Goal: Information Seeking & Learning: Compare options

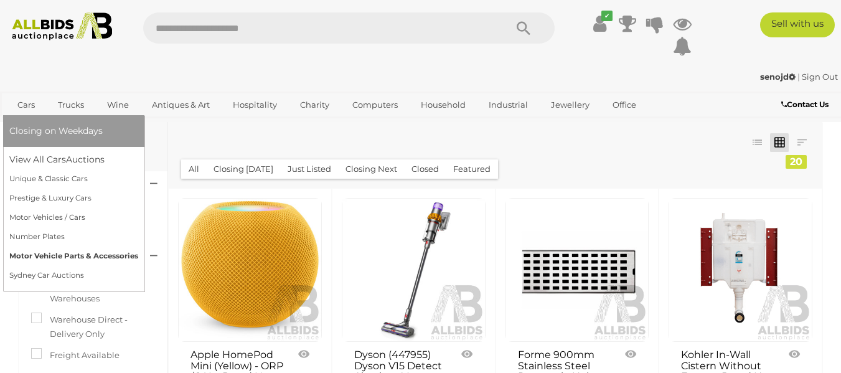
click at [70, 253] on link "Motor Vehicle Parts & Accessories" at bounding box center [73, 255] width 129 height 19
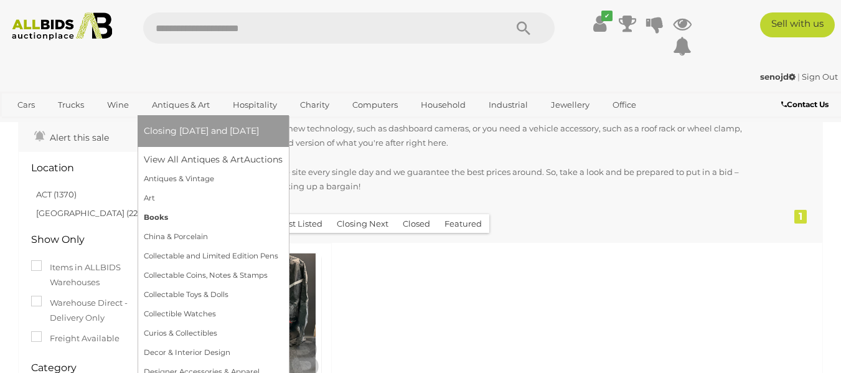
scroll to position [100, 0]
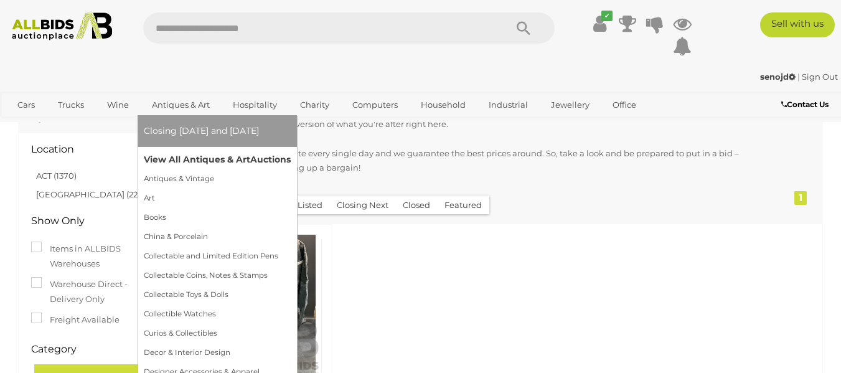
click at [195, 157] on link "View All Antiques & Art Auctions" at bounding box center [217, 159] width 147 height 19
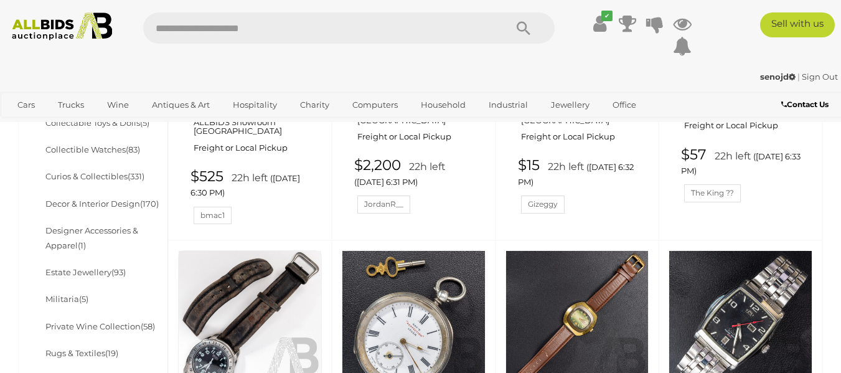
scroll to position [594, 0]
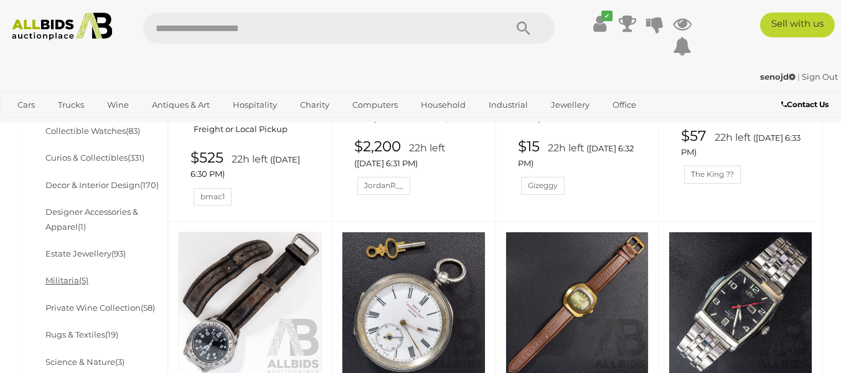
click at [70, 279] on link "Militaria (5)" at bounding box center [66, 280] width 43 height 10
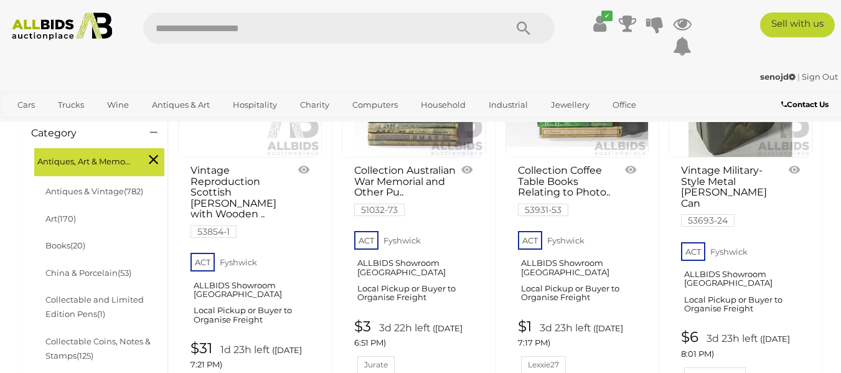
scroll to position [294, 0]
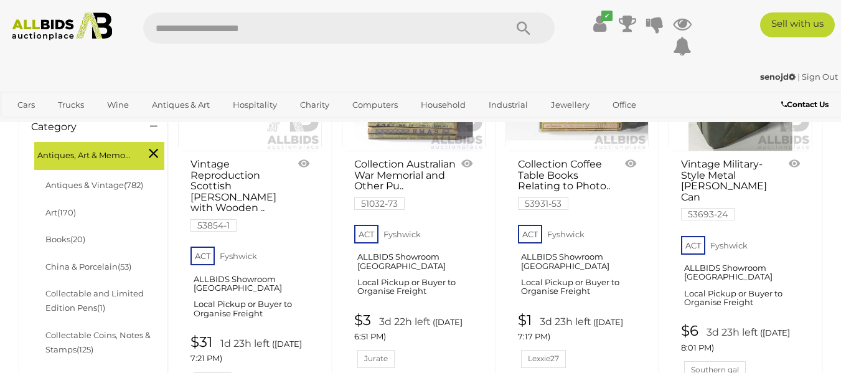
click at [215, 171] on link "Vintage Reproduction Scottish Dirk with Wooden .. 53854-1" at bounding box center [241, 195] width 102 height 72
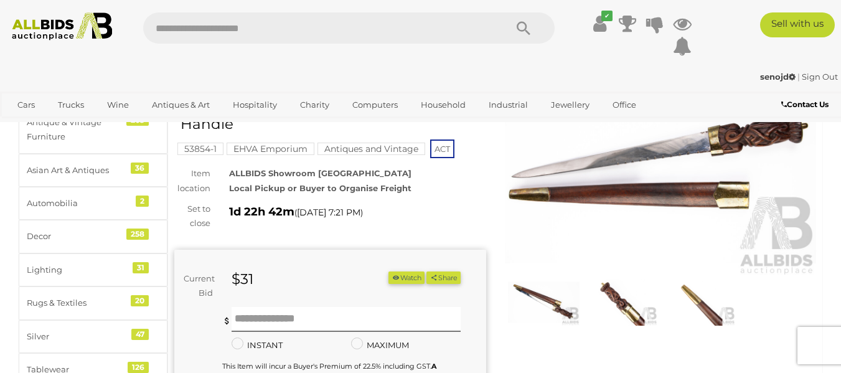
scroll to position [39, 0]
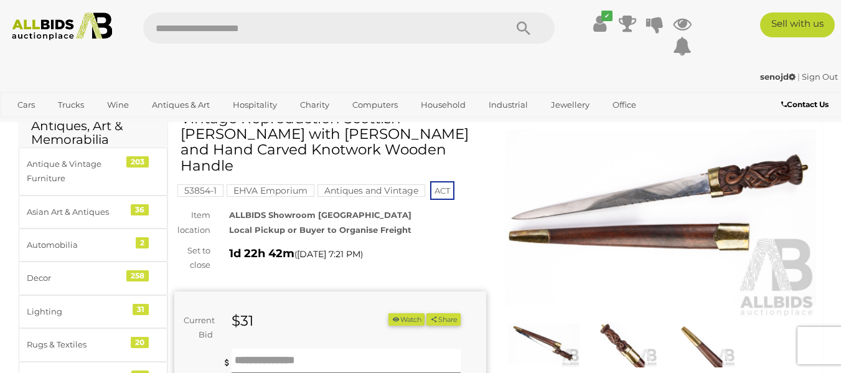
drag, startPoint x: 850, startPoint y: 48, endPoint x: 850, endPoint y: 55, distance: 6.8
click at [628, 202] on img at bounding box center [661, 217] width 312 height 201
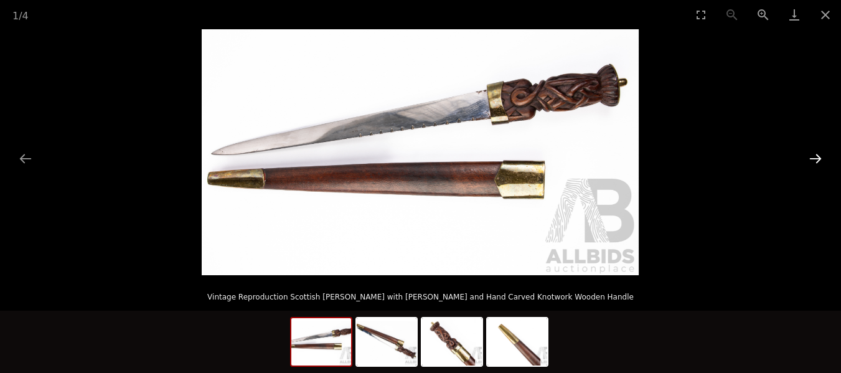
click at [814, 153] on button "Next slide" at bounding box center [815, 158] width 26 height 24
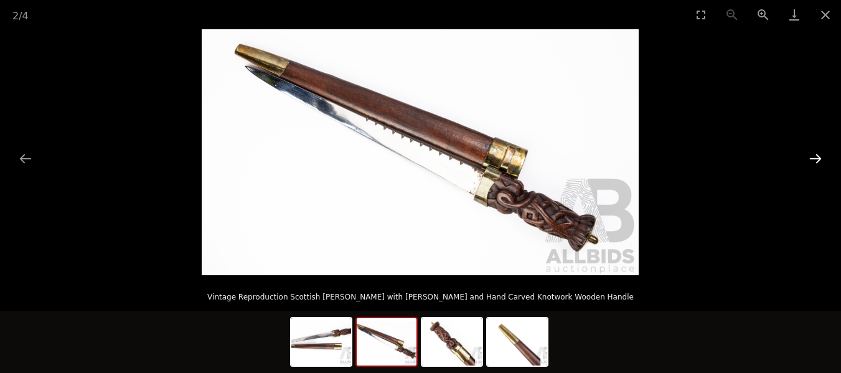
click at [814, 153] on button "Next slide" at bounding box center [815, 158] width 26 height 24
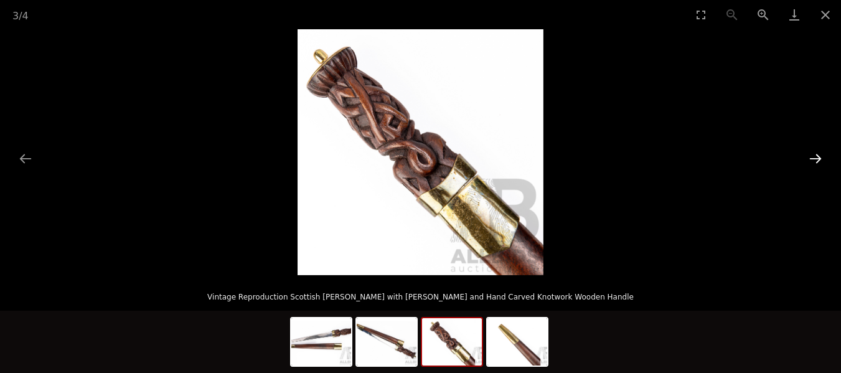
click at [814, 153] on button "Next slide" at bounding box center [815, 158] width 26 height 24
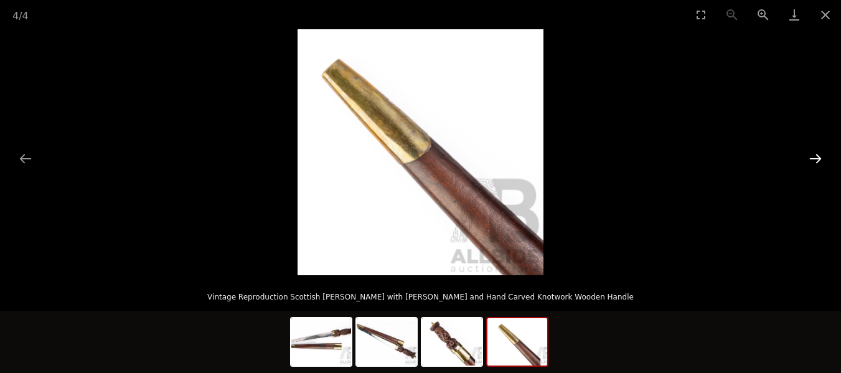
click at [814, 153] on button "Next slide" at bounding box center [815, 158] width 26 height 24
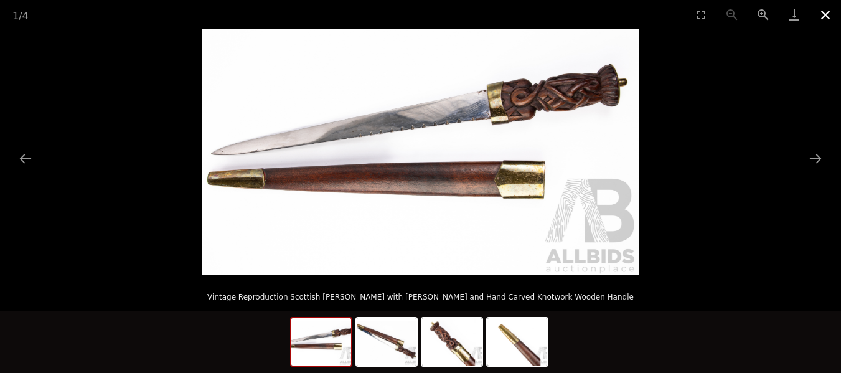
click at [823, 10] on button "Close gallery" at bounding box center [825, 14] width 31 height 29
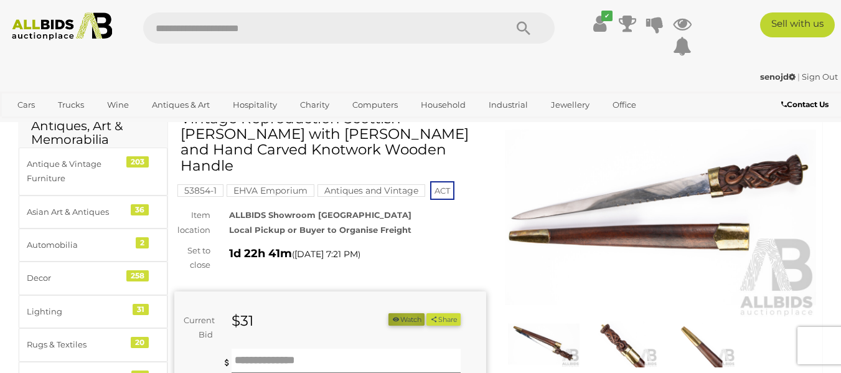
click at [404, 313] on button "Watch" at bounding box center [406, 319] width 36 height 13
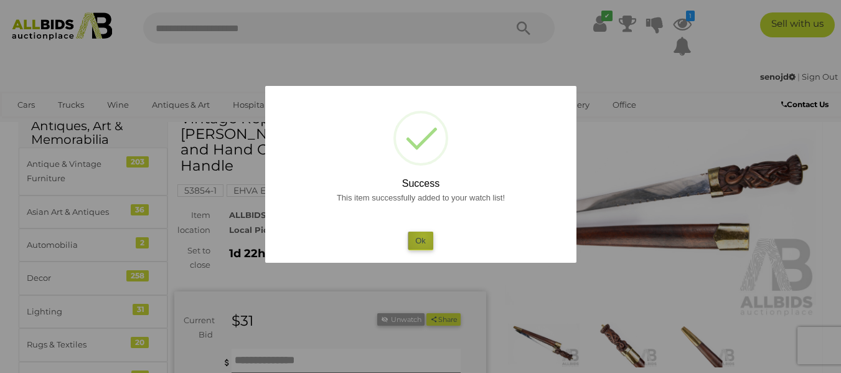
click at [423, 236] on button "Ok" at bounding box center [421, 241] width 26 height 18
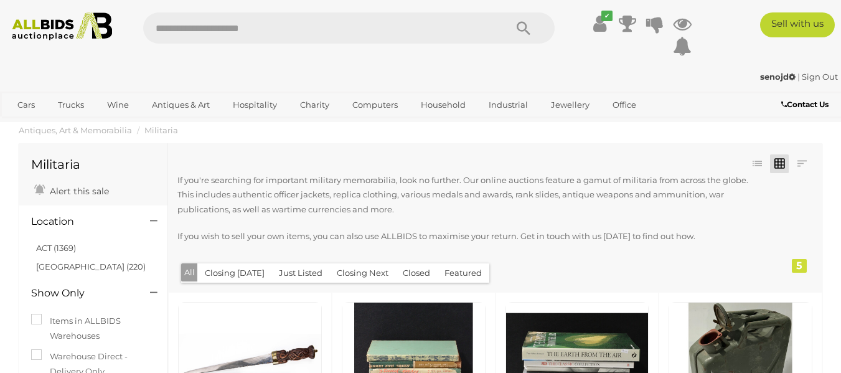
click at [235, 27] on input "text" at bounding box center [318, 27] width 350 height 31
type input "*******"
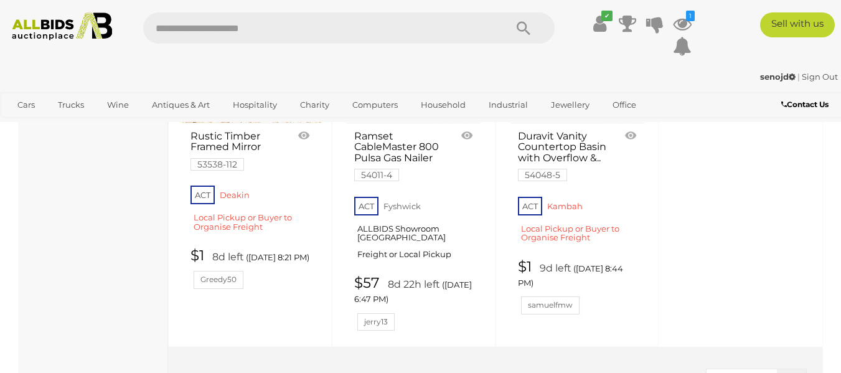
scroll to position [666, 0]
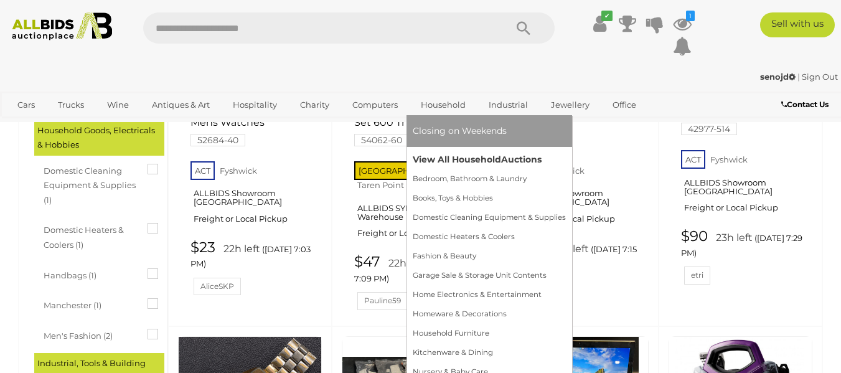
click at [475, 164] on link "View All Household Auctions" at bounding box center [489, 159] width 153 height 19
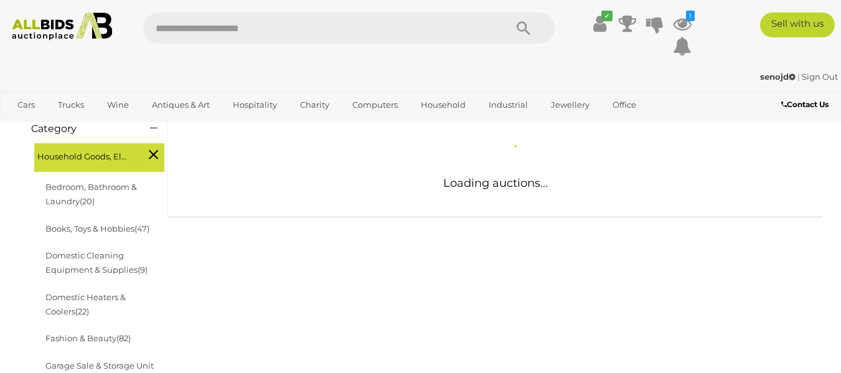
scroll to position [195, 0]
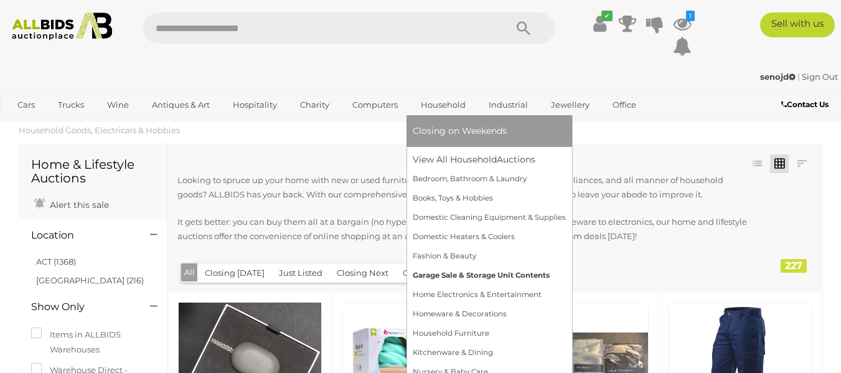
click at [457, 278] on link "Garage Sale & Storage Unit Contents" at bounding box center [489, 275] width 153 height 19
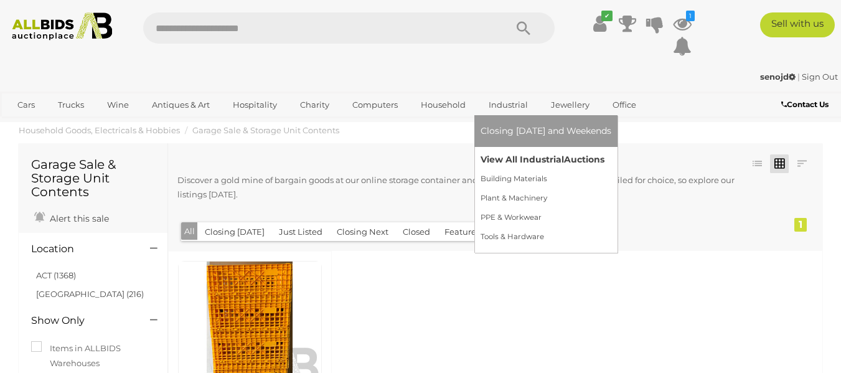
click at [509, 158] on link "View All Industrial Auctions" at bounding box center [545, 159] width 131 height 19
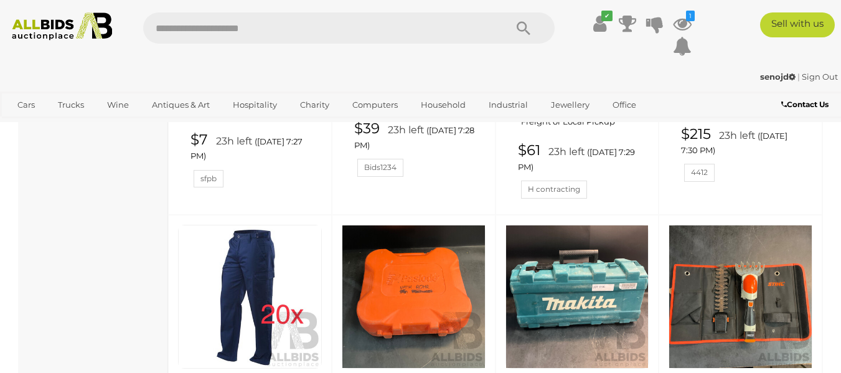
scroll to position [3013, 0]
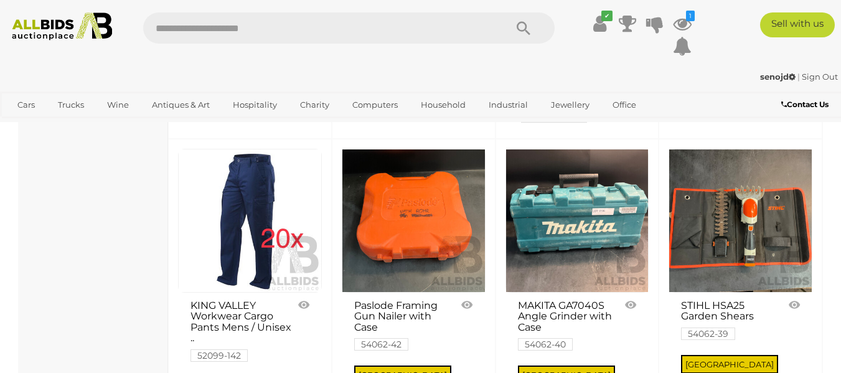
click at [408, 154] on link at bounding box center [414, 221] width 144 height 144
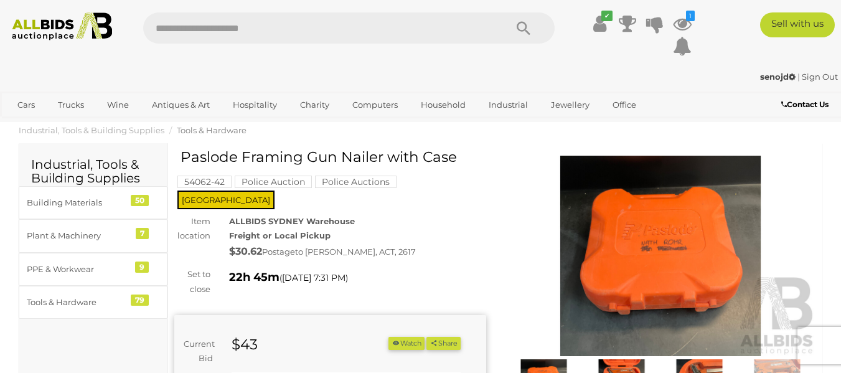
click at [656, 233] on img at bounding box center [661, 256] width 312 height 201
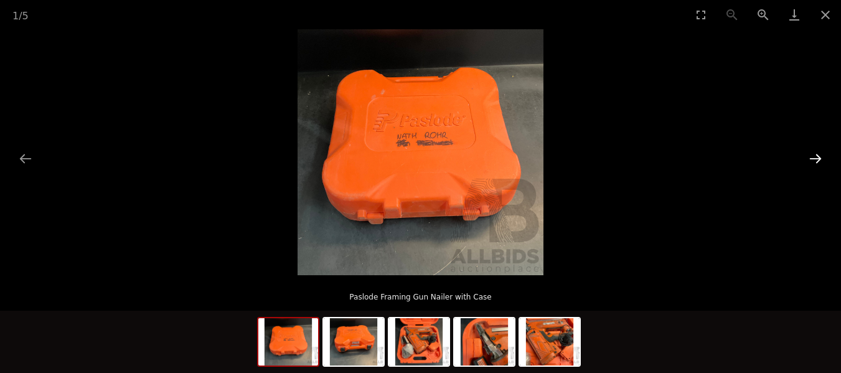
click at [815, 158] on button "Next slide" at bounding box center [815, 158] width 26 height 24
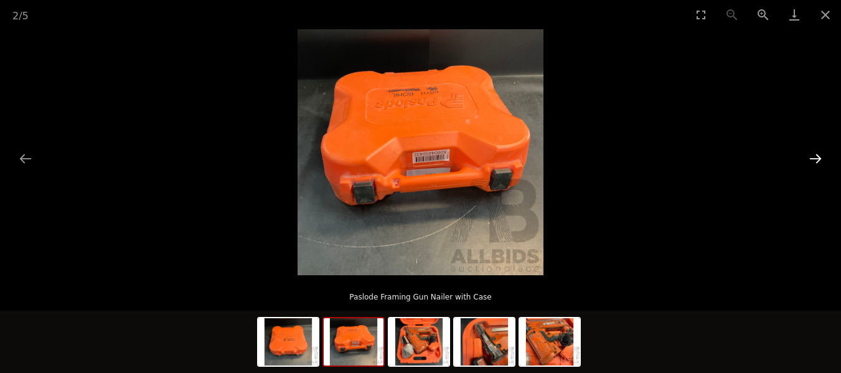
click at [815, 158] on button "Next slide" at bounding box center [815, 158] width 26 height 24
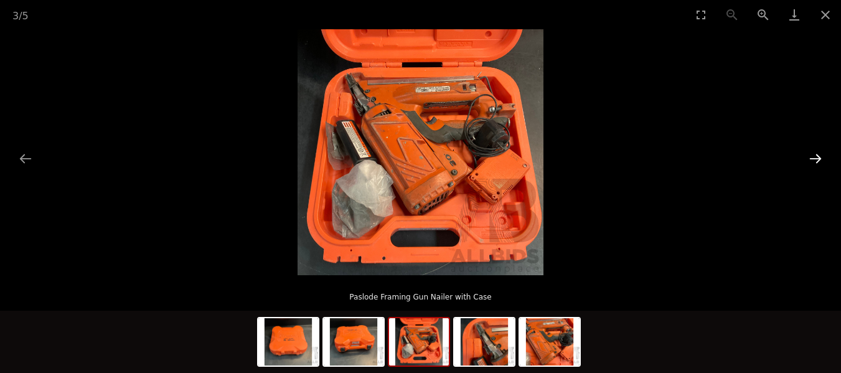
click at [815, 158] on button "Next slide" at bounding box center [815, 158] width 26 height 24
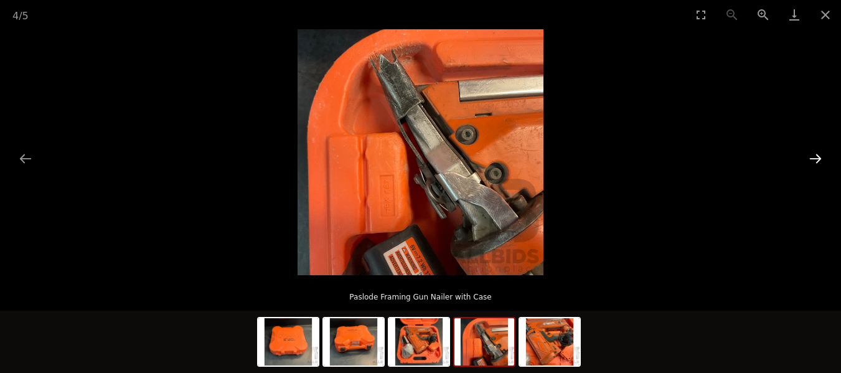
click at [815, 158] on button "Next slide" at bounding box center [815, 158] width 26 height 24
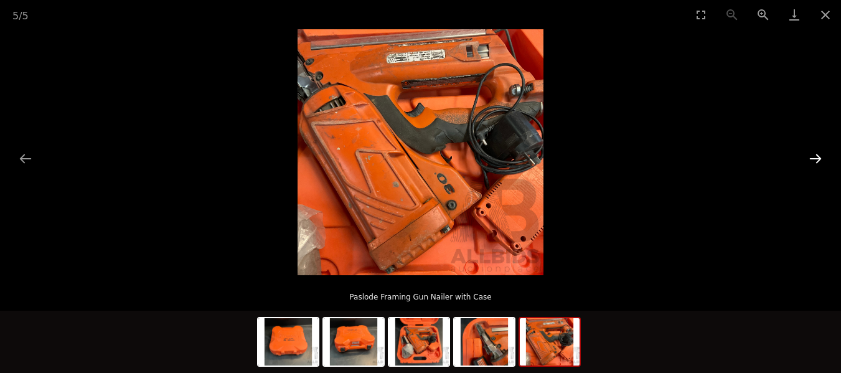
click at [815, 158] on button "Next slide" at bounding box center [815, 158] width 26 height 24
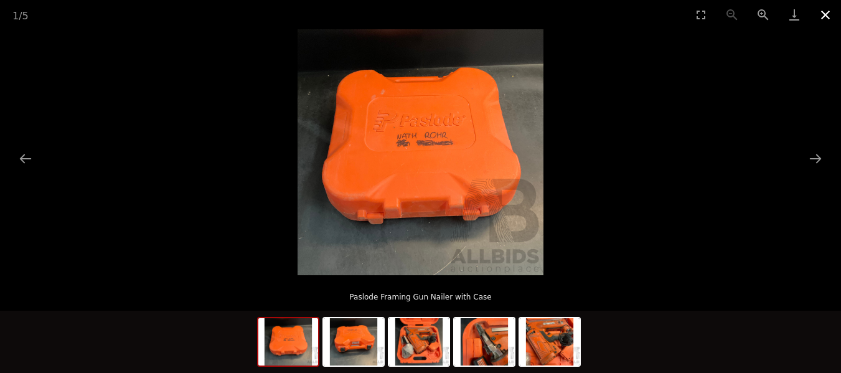
click at [824, 14] on button "Close gallery" at bounding box center [825, 14] width 31 height 29
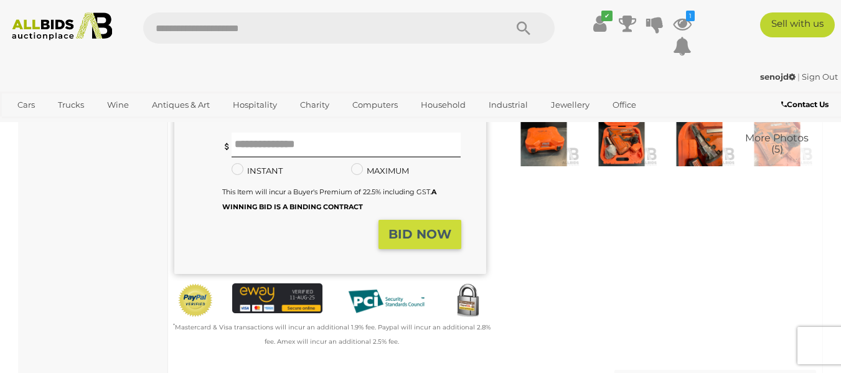
scroll to position [243, 0]
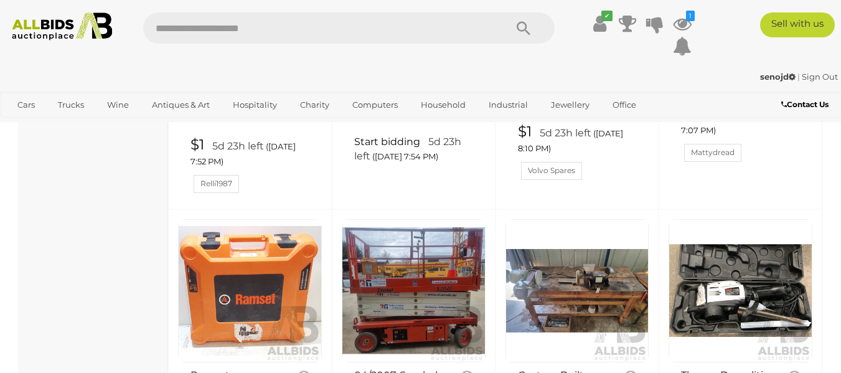
scroll to position [6176, 0]
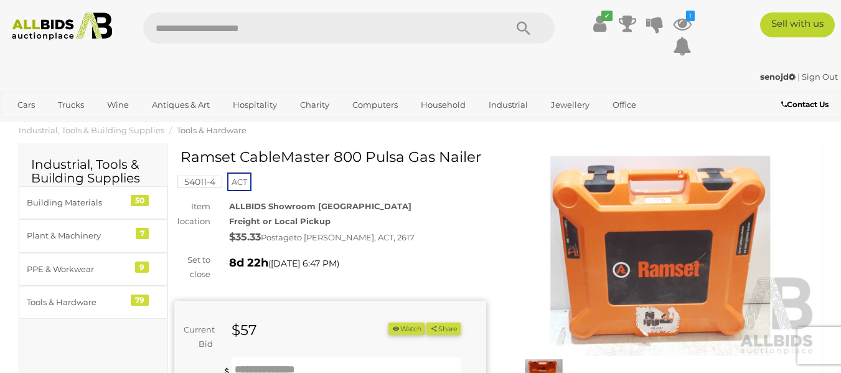
click at [680, 194] on img at bounding box center [661, 256] width 312 height 201
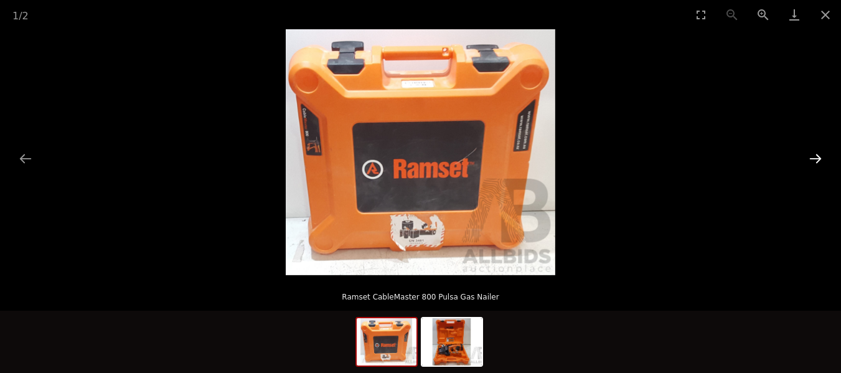
click at [819, 159] on button "Next slide" at bounding box center [815, 158] width 26 height 24
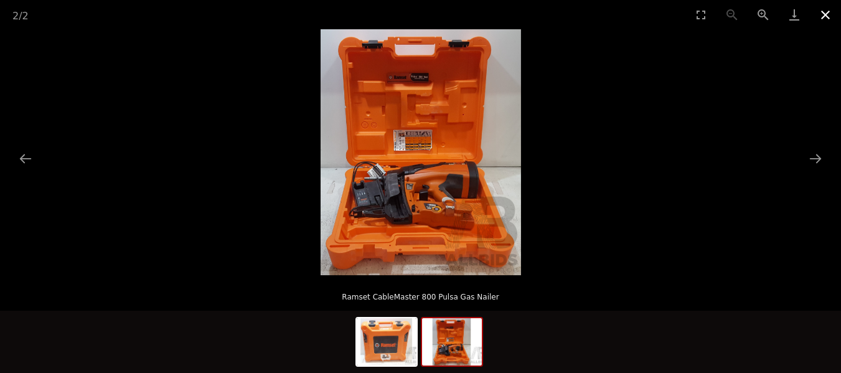
click at [829, 3] on button "Close gallery" at bounding box center [825, 14] width 31 height 29
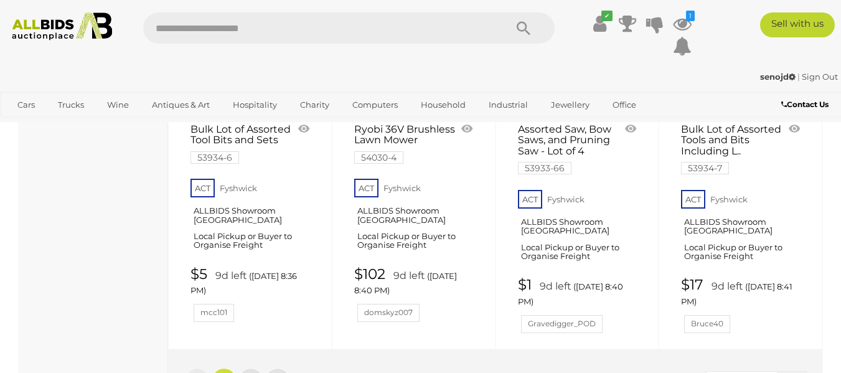
scroll to position [9917, 0]
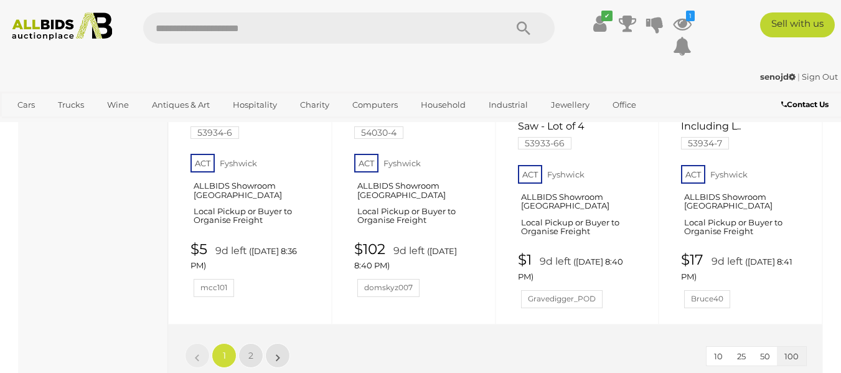
click at [278, 343] on li "»" at bounding box center [278, 355] width 24 height 25
click at [273, 343] on link "»" at bounding box center [277, 355] width 25 height 25
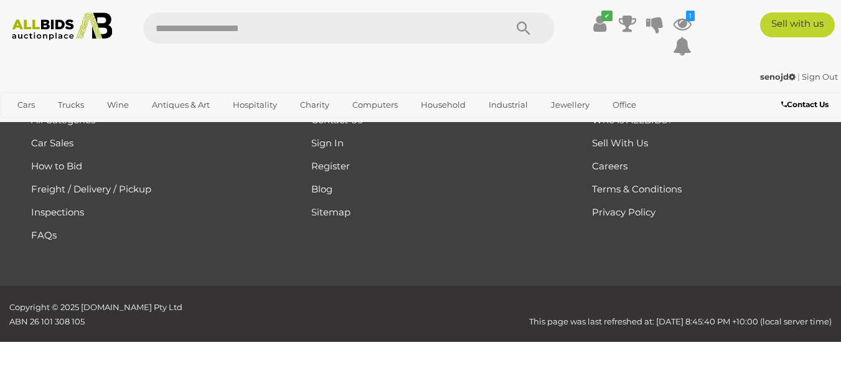
scroll to position [209, 0]
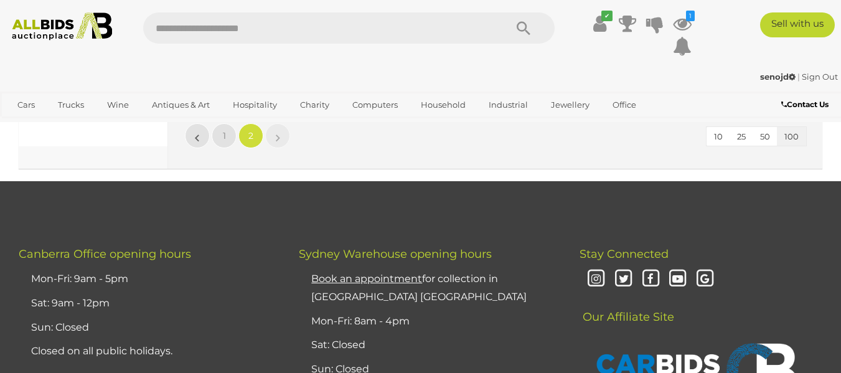
scroll to position [640, 0]
